Goal: Information Seeking & Learning: Learn about a topic

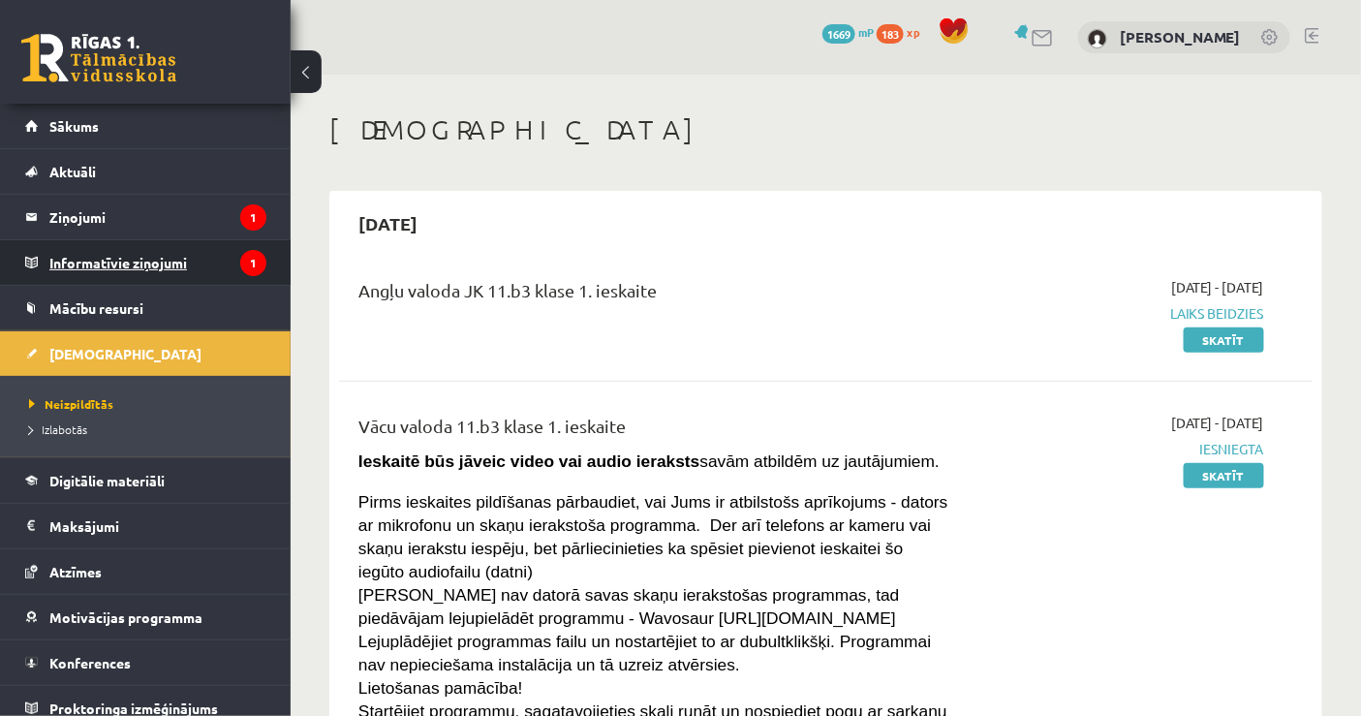
click at [211, 260] on legend "Informatīvie ziņojumi 1" at bounding box center [157, 262] width 217 height 45
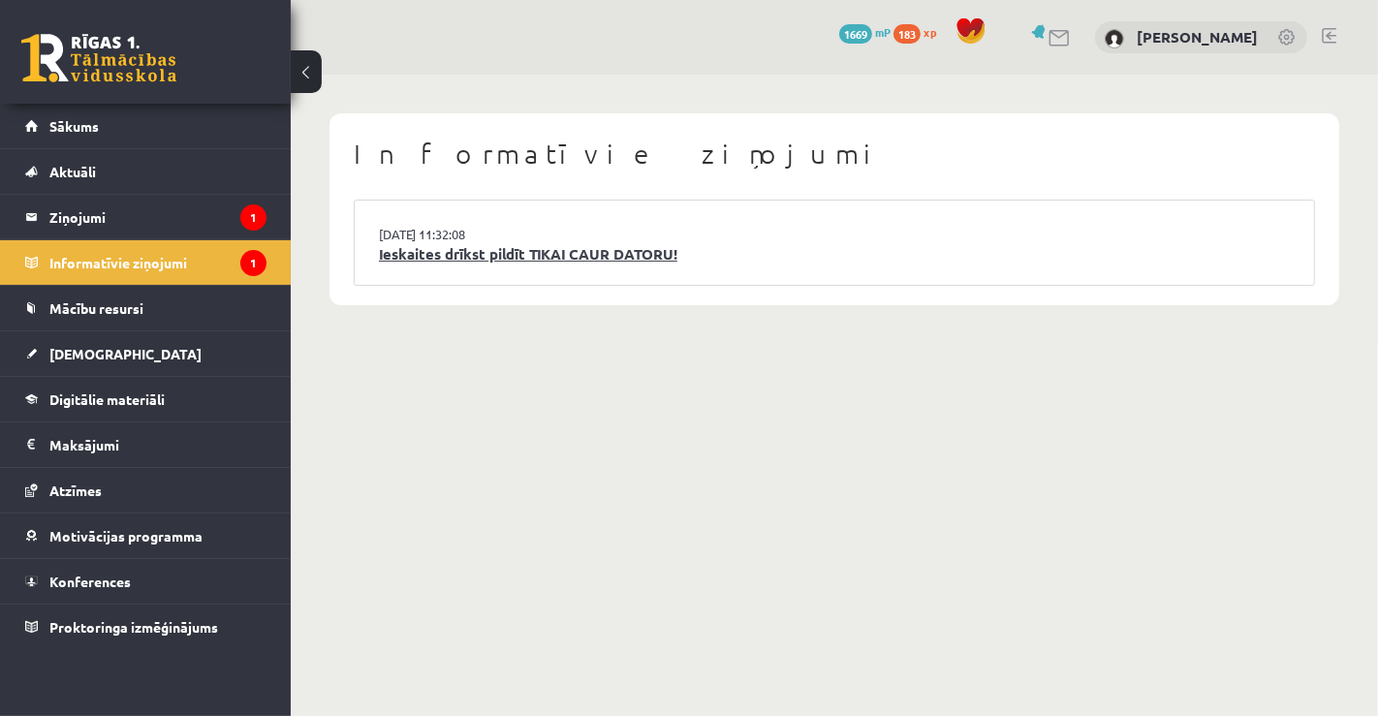
click at [454, 248] on link "Ieskaites drīkst pildīt TIKAI CAUR DATORU!" at bounding box center [834, 254] width 911 height 22
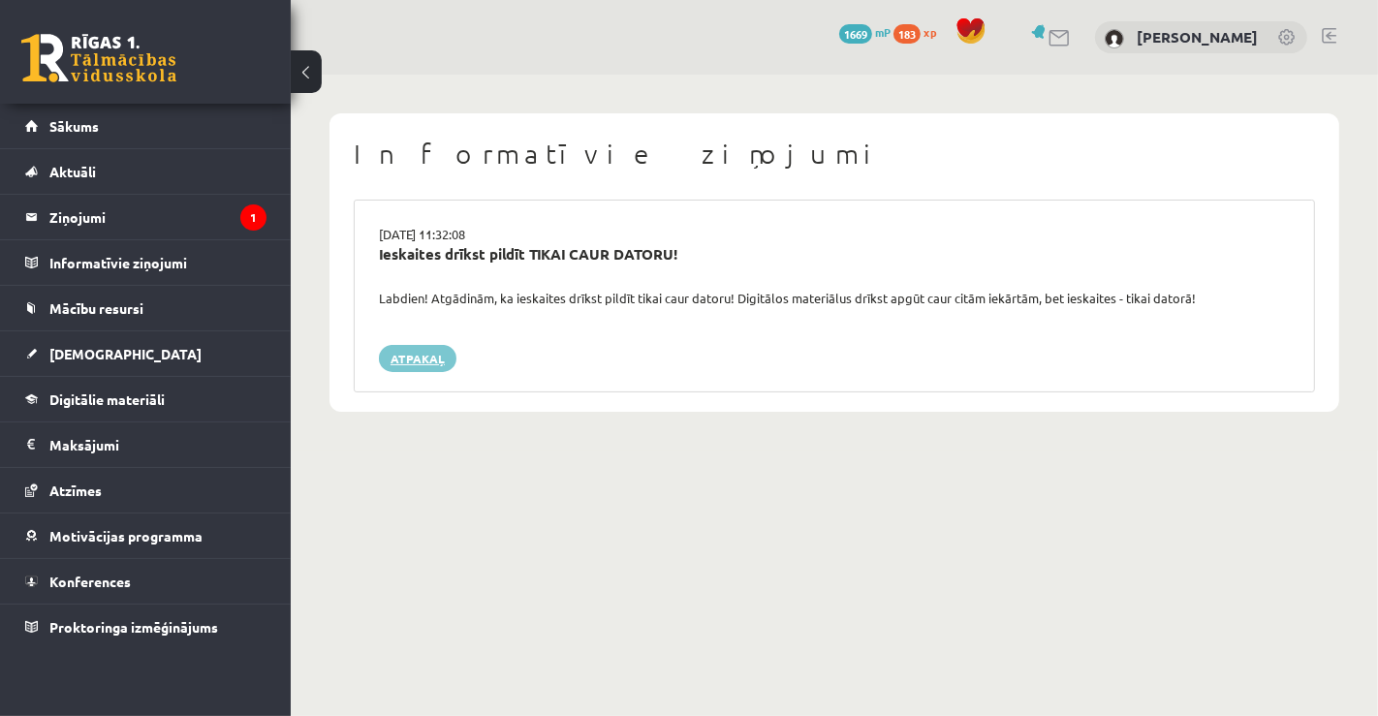
click at [432, 364] on link "Atpakaļ" at bounding box center [418, 358] width 78 height 27
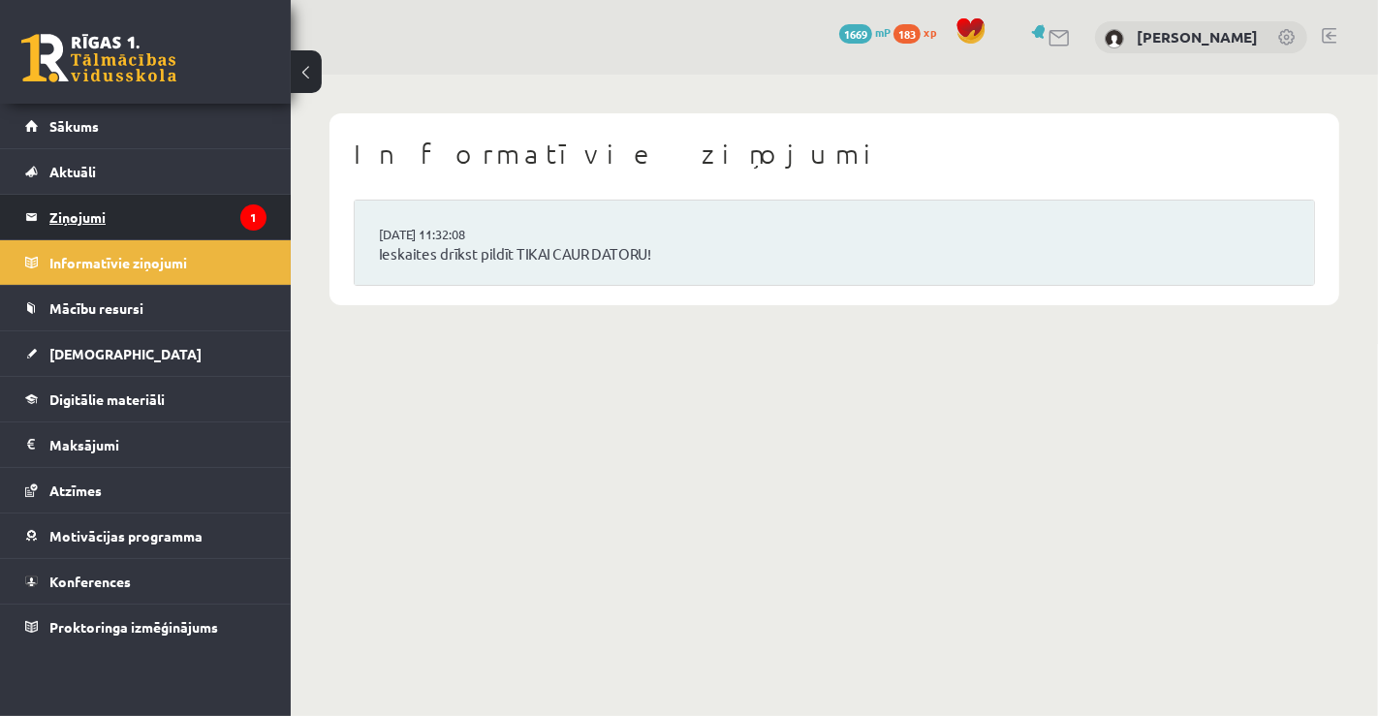
click at [194, 207] on legend "Ziņojumi 1" at bounding box center [157, 217] width 217 height 45
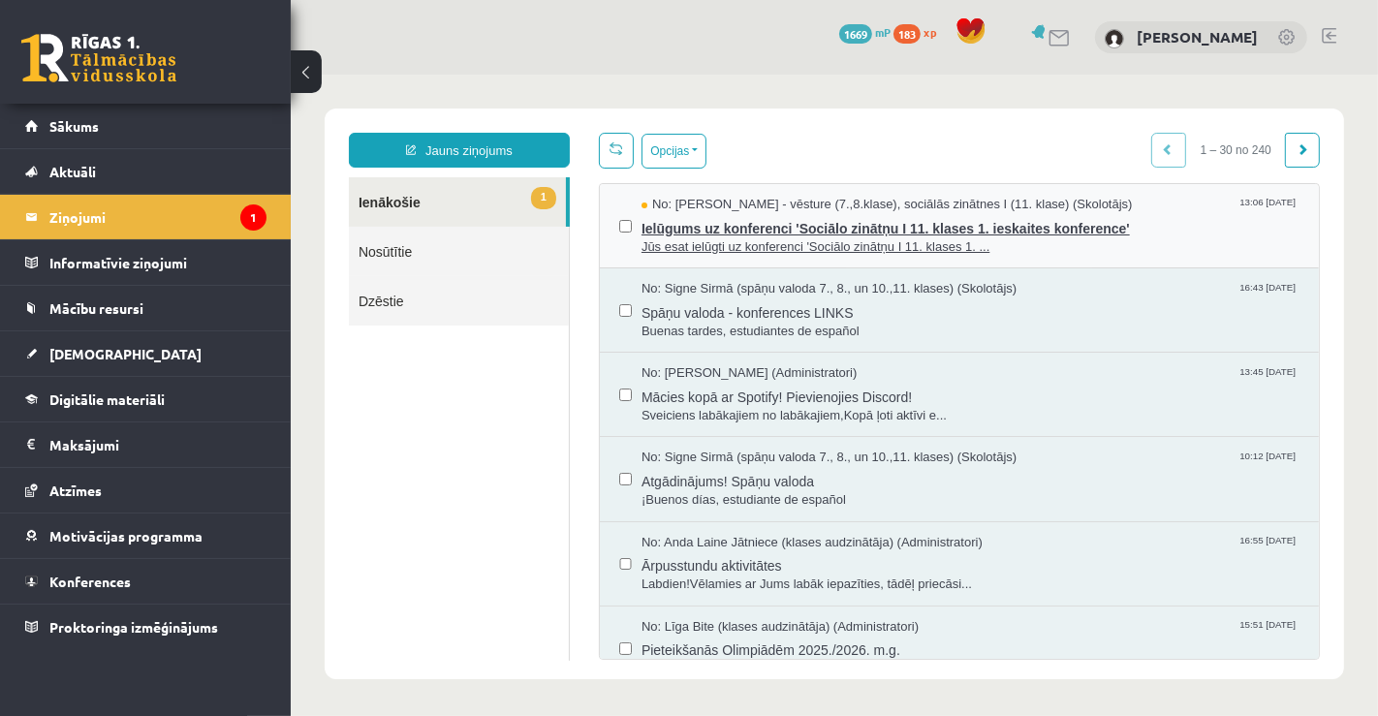
click at [717, 219] on span "Ielūgums uz konferenci 'Sociālo zinātņu I 11. klases 1. ieskaites konference'" at bounding box center [969, 225] width 658 height 24
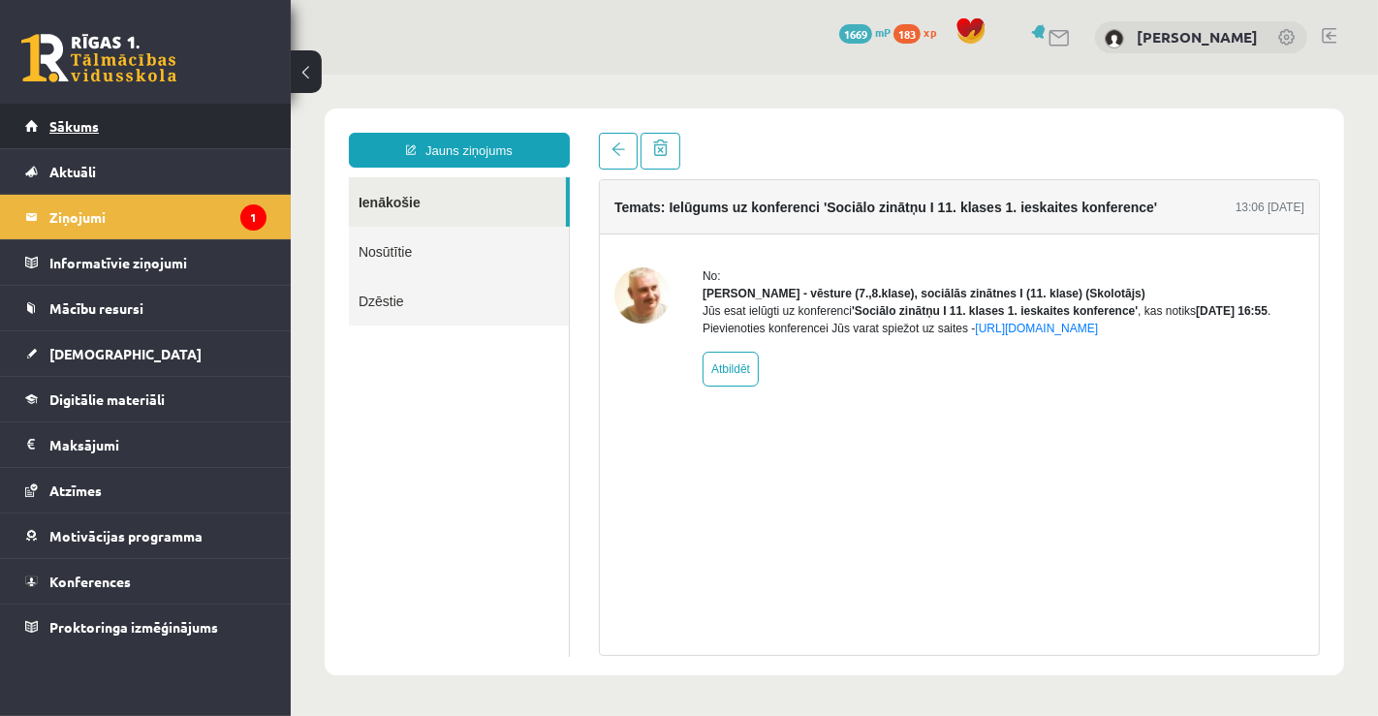
click at [94, 128] on span "Sākums" at bounding box center [73, 125] width 49 height 17
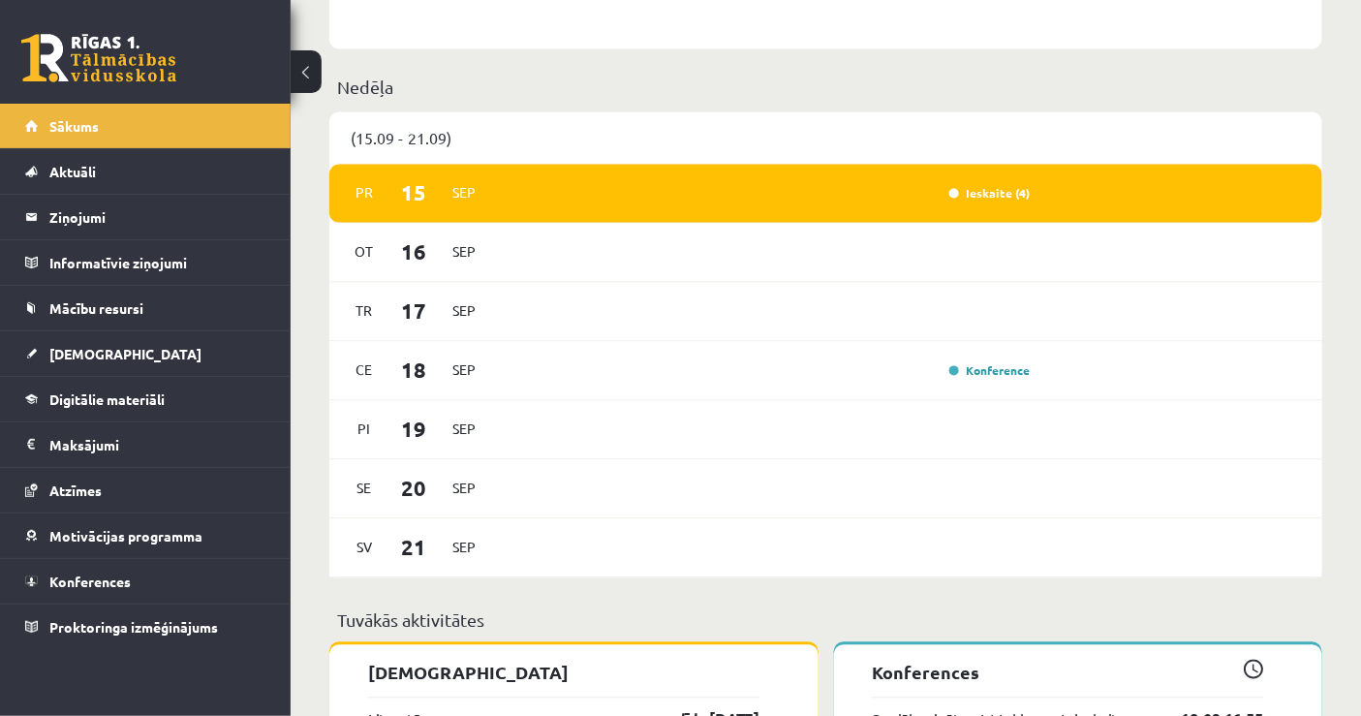
scroll to position [301, 0]
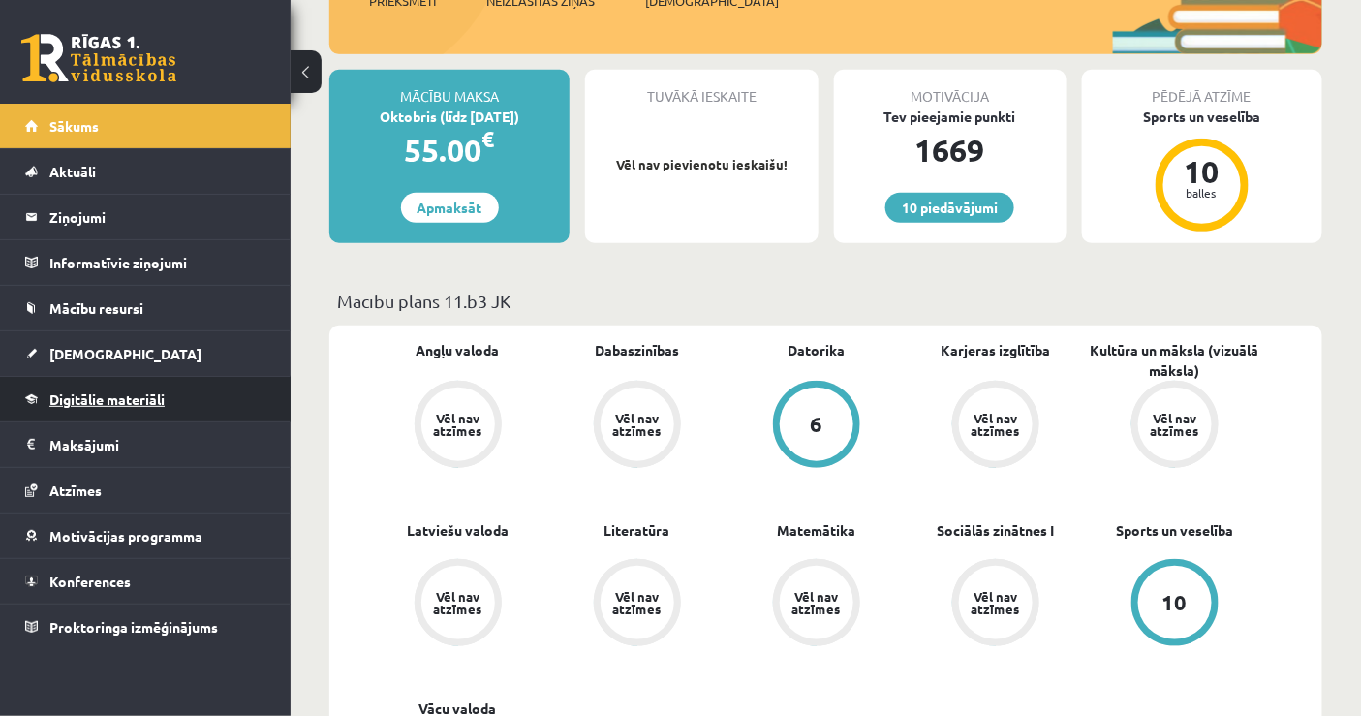
click at [116, 409] on link "Digitālie materiāli" at bounding box center [145, 399] width 241 height 45
